Goal: Task Accomplishment & Management: Use online tool/utility

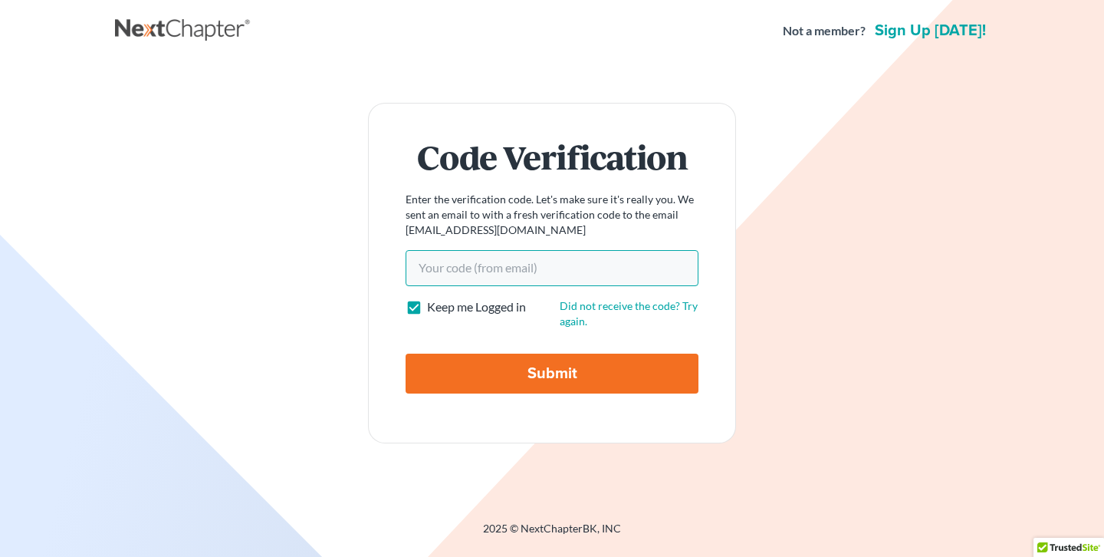
click at [549, 264] on input "Your code(from email)" at bounding box center [552, 267] width 293 height 35
paste input "9603c7"
type input "9603c7"
click at [510, 361] on input "Submit" at bounding box center [552, 374] width 293 height 40
type input "Thinking..."
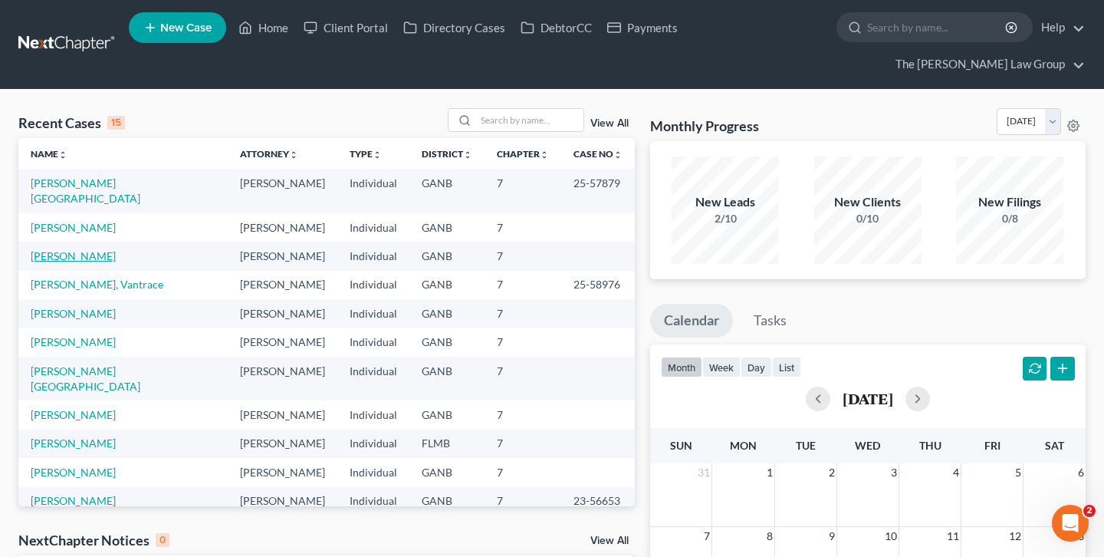
click at [78, 249] on link "Moses, Alvin" at bounding box center [73, 255] width 85 height 13
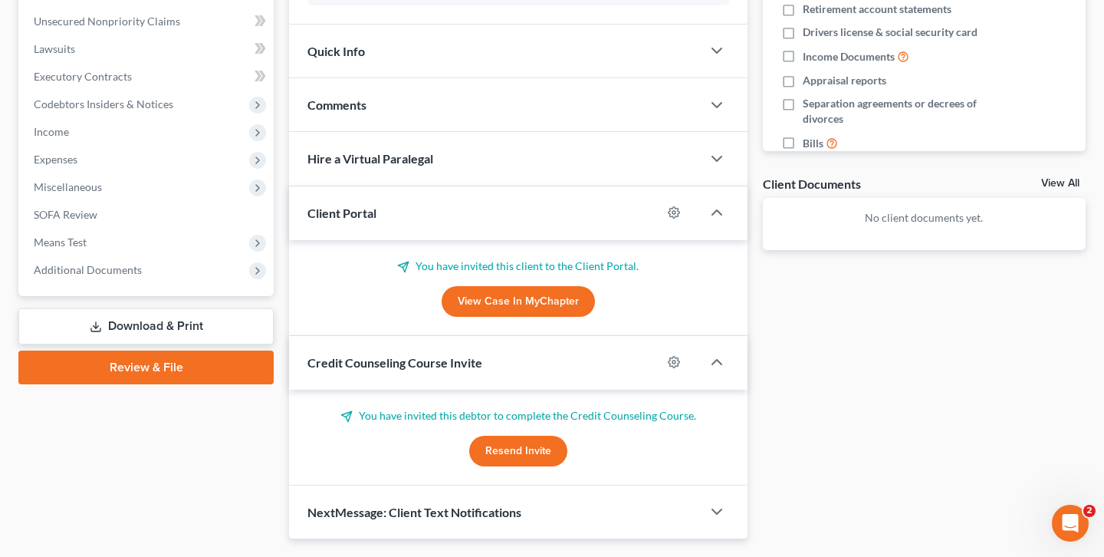
scroll to position [440, 0]
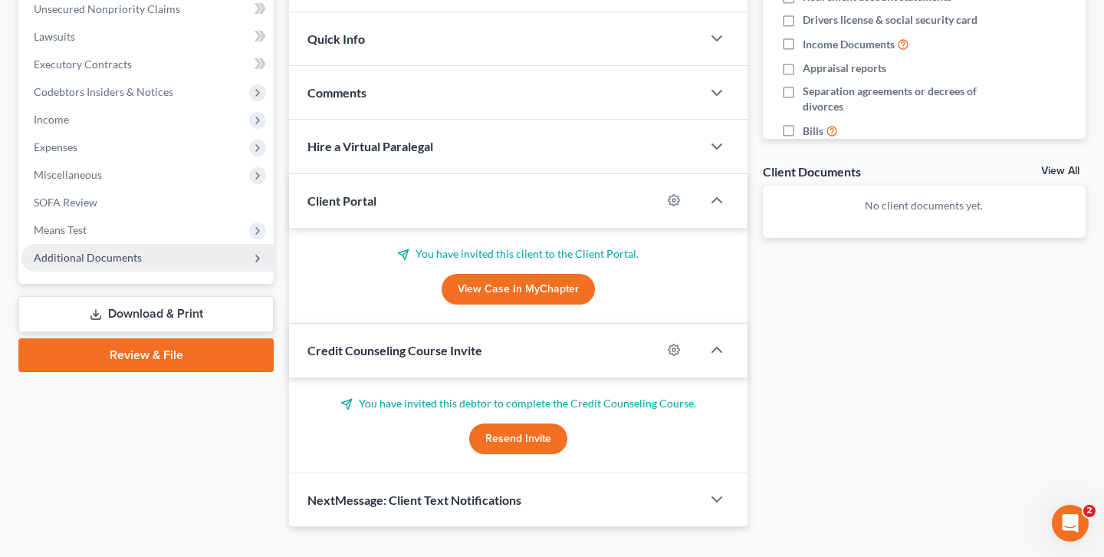
click at [152, 244] on span "Additional Documents" at bounding box center [147, 258] width 252 height 28
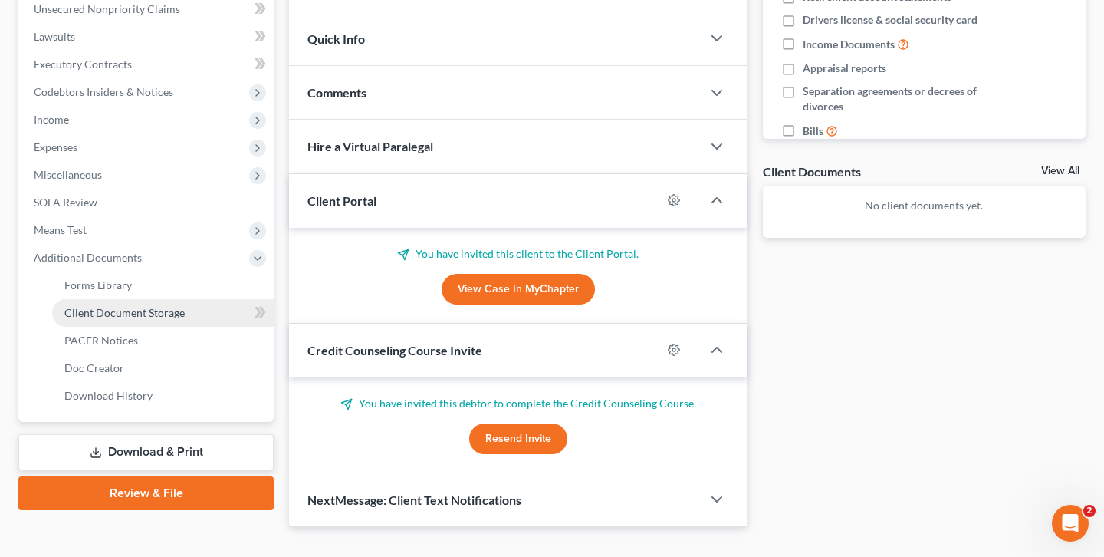
click at [162, 306] on span "Client Document Storage" at bounding box center [124, 312] width 120 height 13
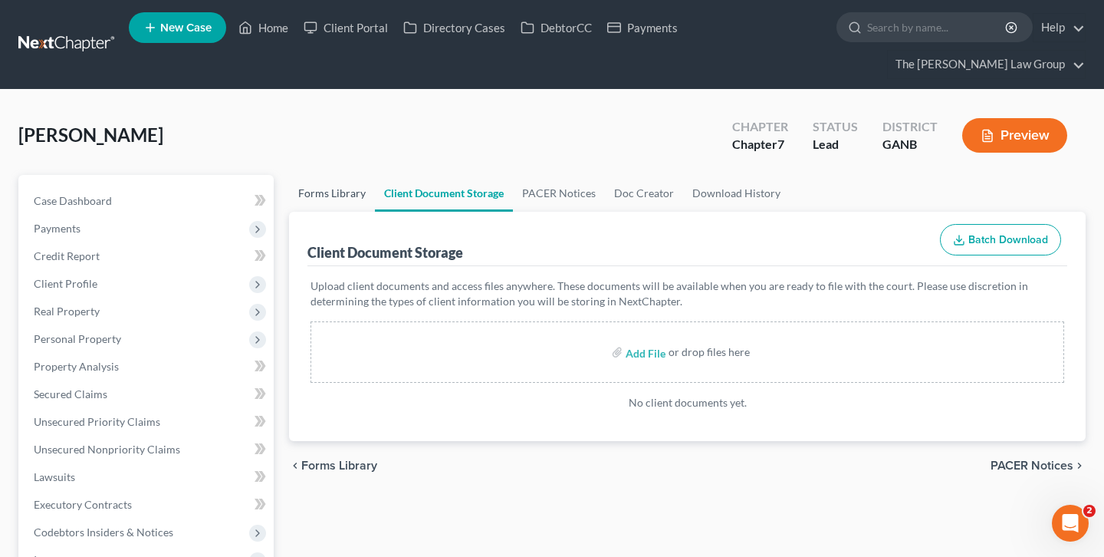
click at [337, 175] on link "Forms Library" at bounding box center [332, 193] width 86 height 37
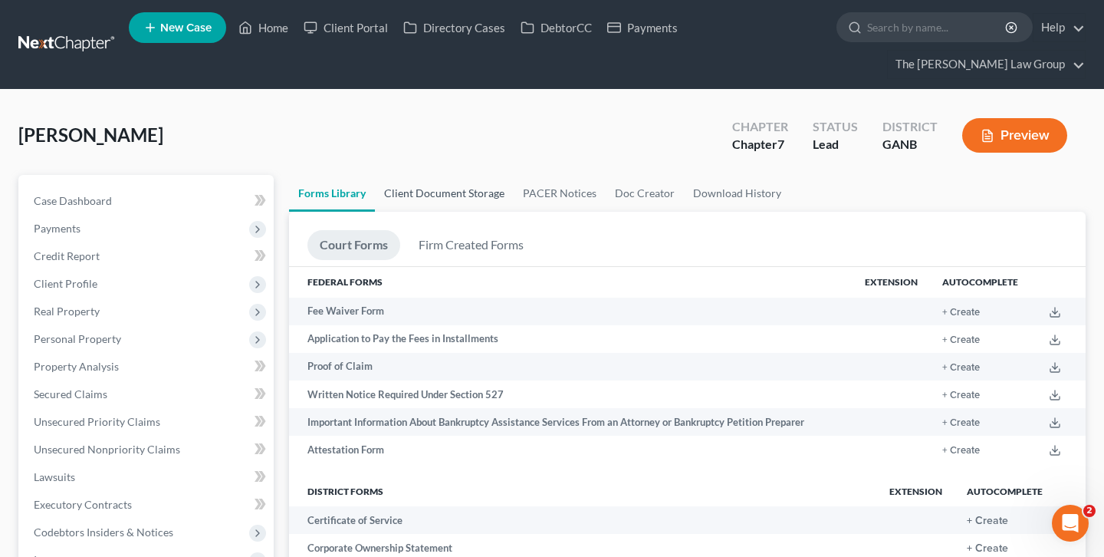
click at [411, 175] on link "Client Document Storage" at bounding box center [444, 193] width 139 height 37
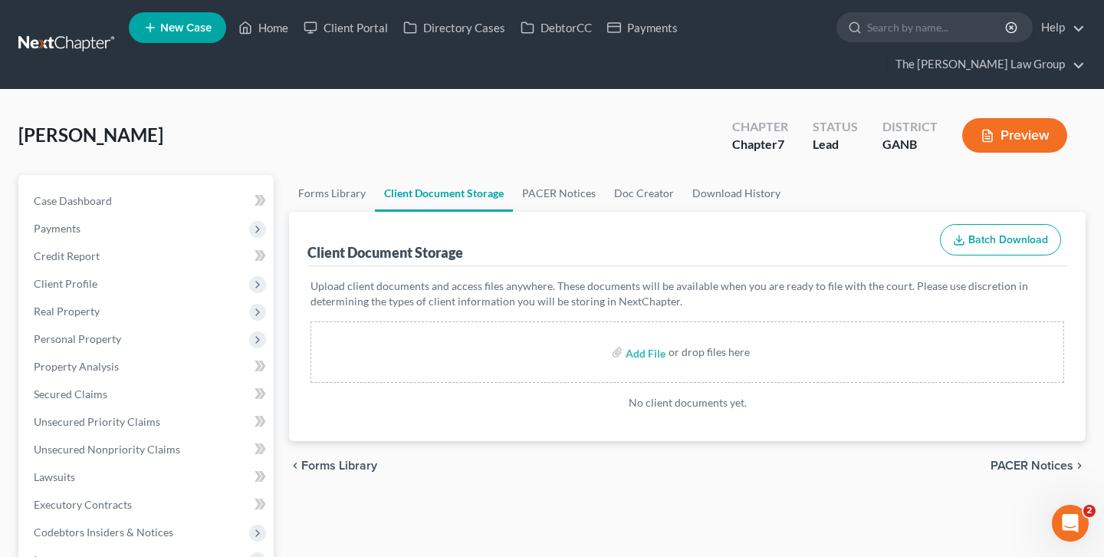
click at [72, 44] on link at bounding box center [67, 45] width 98 height 28
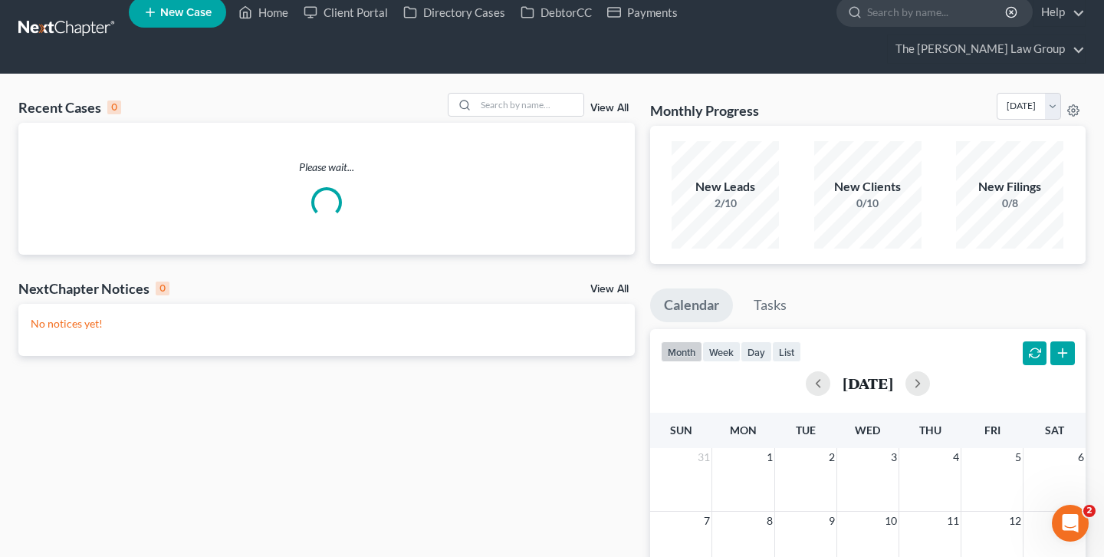
scroll to position [16, 0]
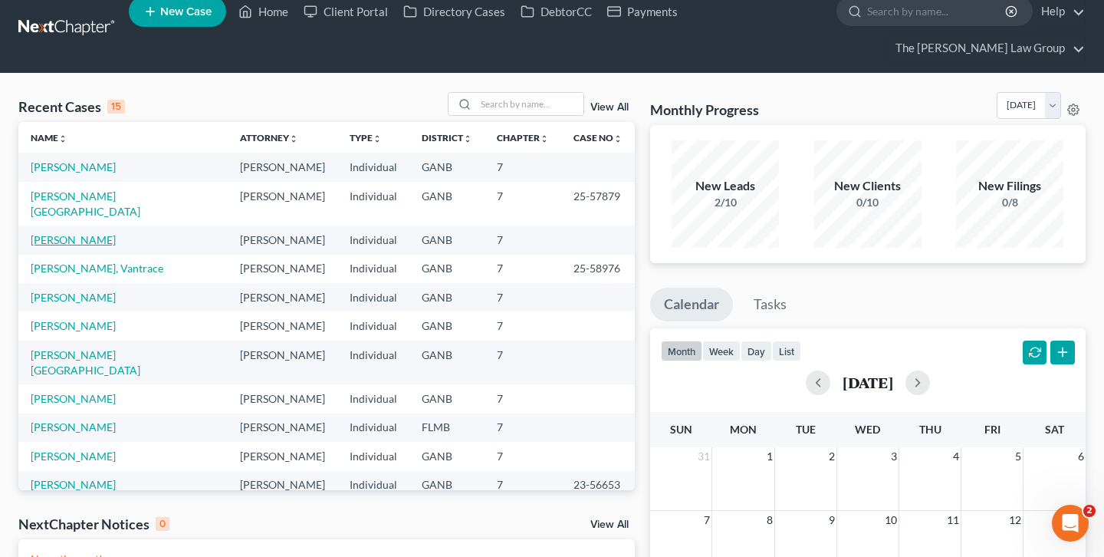
click at [68, 233] on link "Peters, Carl" at bounding box center [73, 239] width 85 height 13
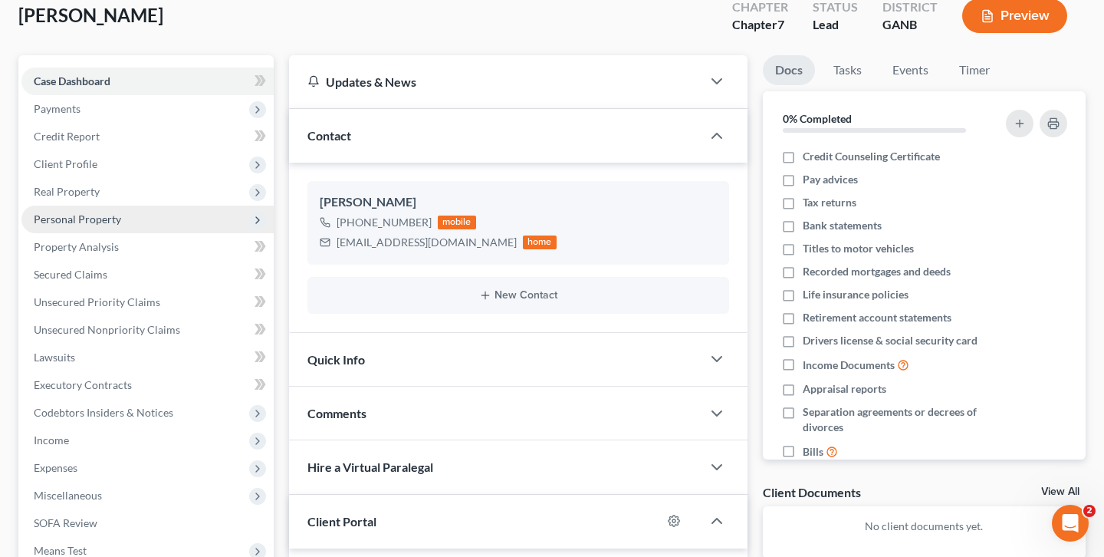
scroll to position [439, 0]
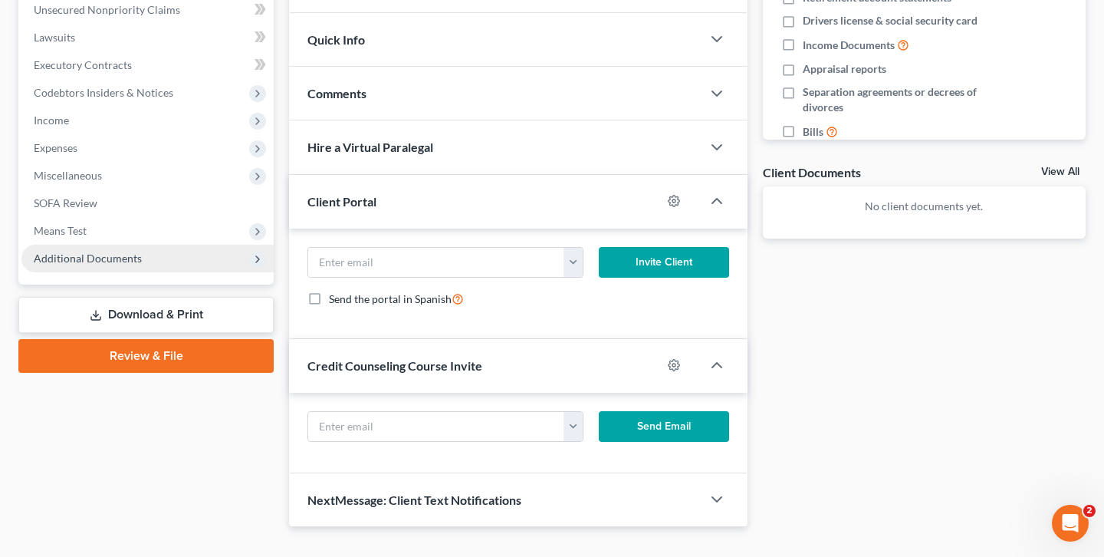
click at [118, 245] on span "Additional Documents" at bounding box center [147, 259] width 252 height 28
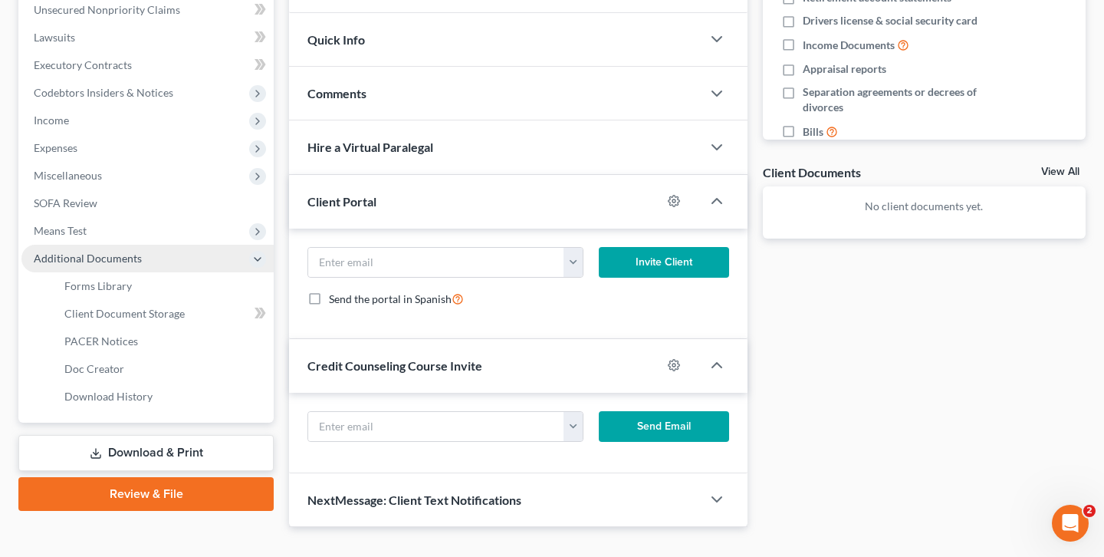
click at [118, 245] on span "Additional Documents" at bounding box center [147, 259] width 252 height 28
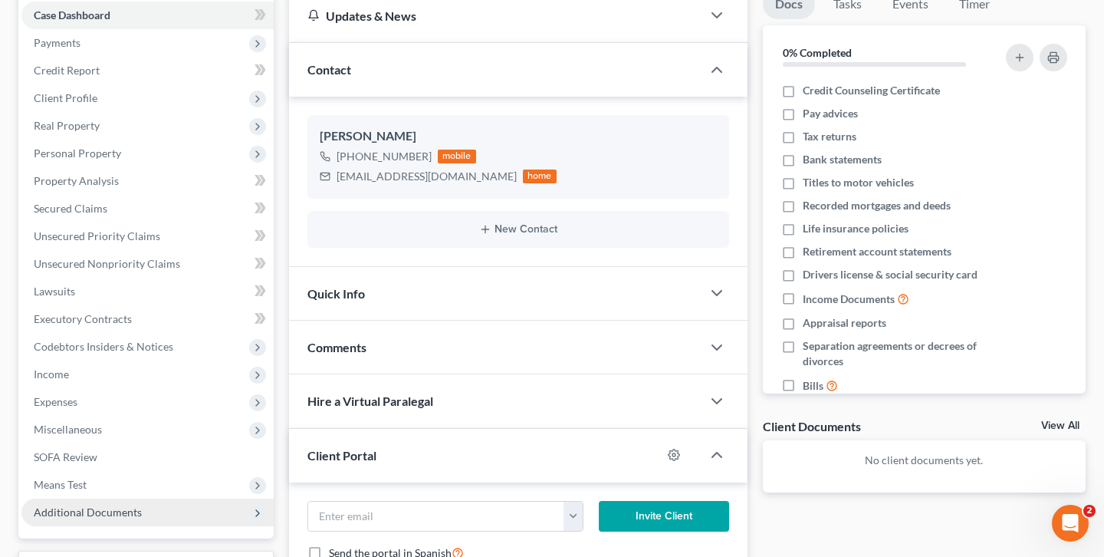
scroll to position [0, 0]
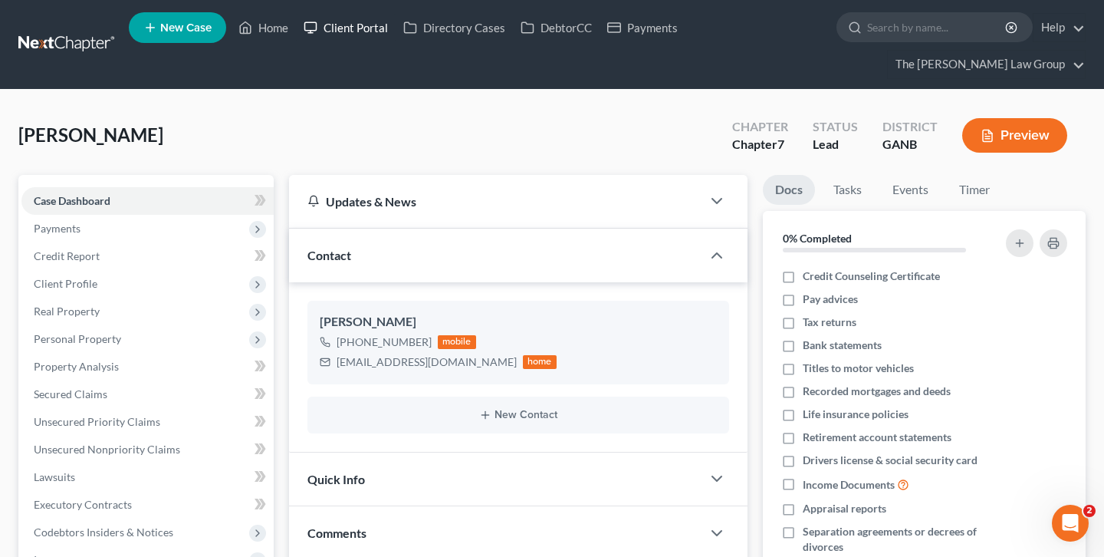
click at [350, 23] on link "Client Portal" at bounding box center [346, 28] width 100 height 28
